Goal: Transaction & Acquisition: Purchase product/service

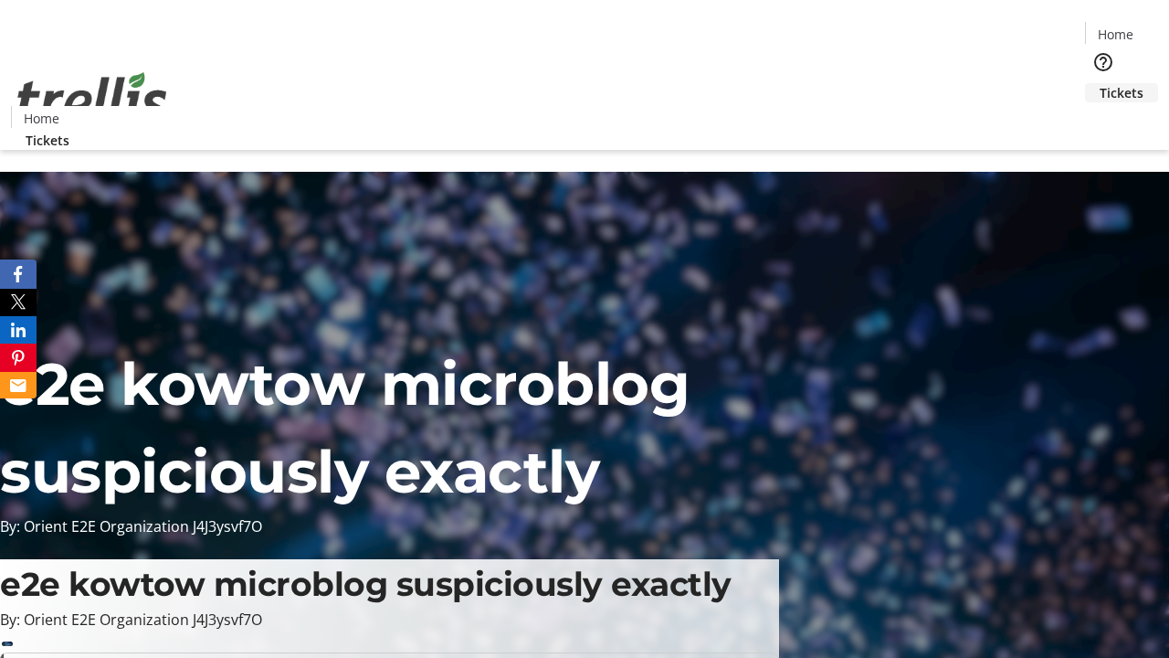
click at [1100, 83] on span "Tickets" at bounding box center [1122, 92] width 44 height 19
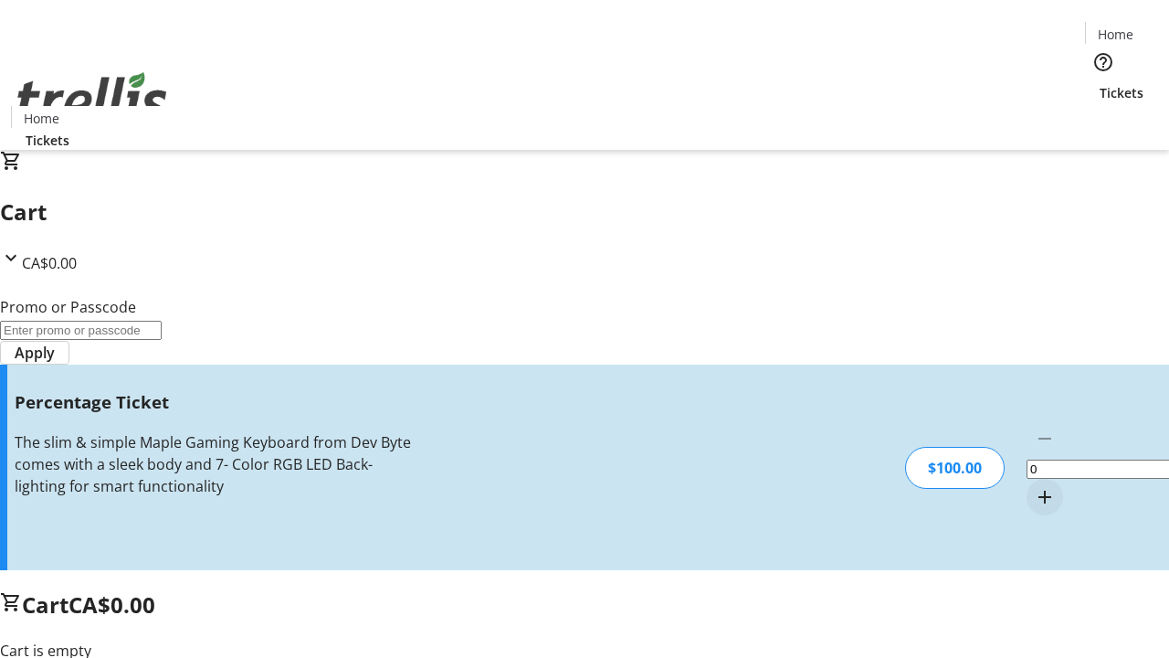
click at [1034, 486] on mat-icon "Increment by one" at bounding box center [1045, 497] width 22 height 22
type input "1"
type input "BAR"
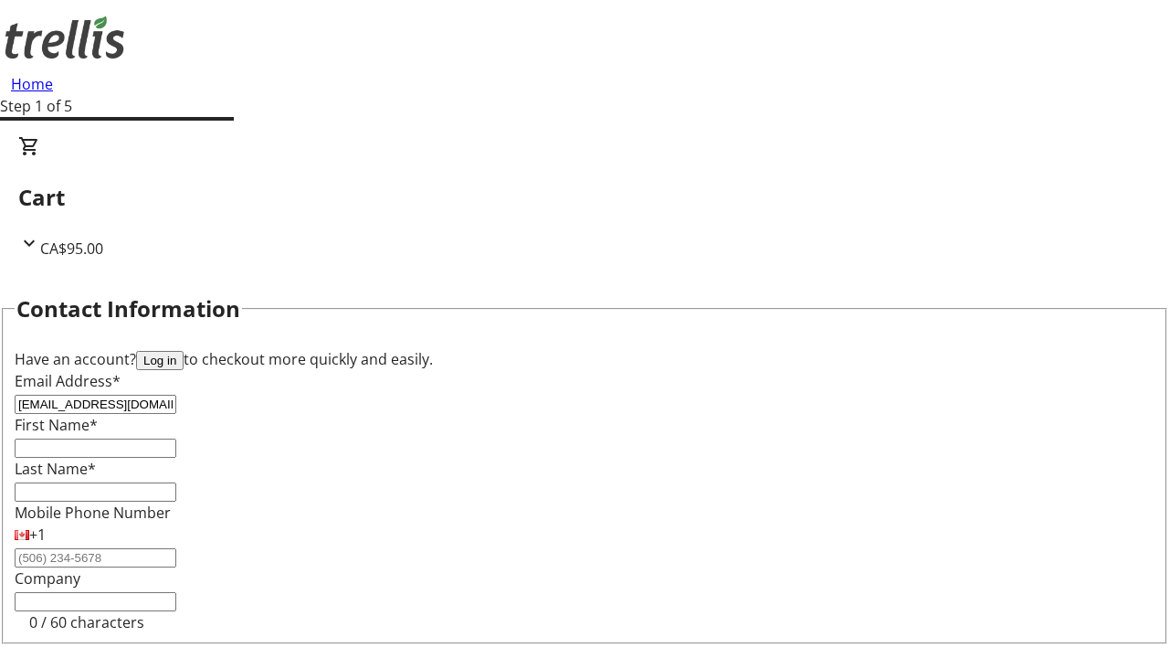
type input "[EMAIL_ADDRESS][DOMAIN_NAME]"
type input "Napoleon"
type input "[PERSON_NAME]"
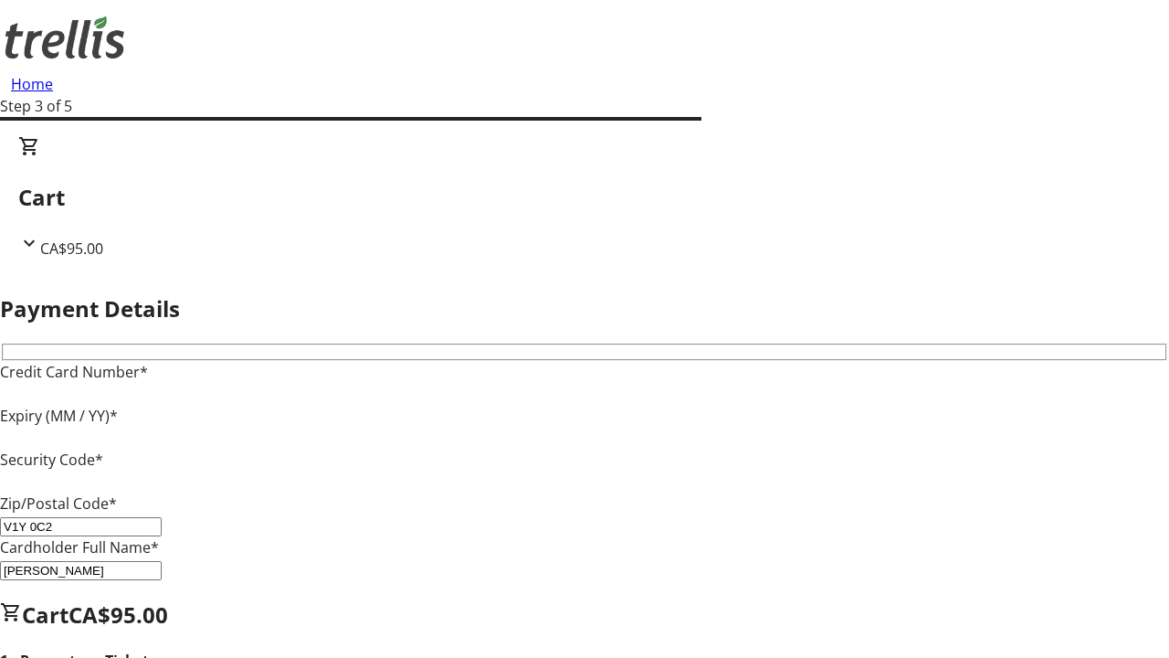
type input "V1Y 0C2"
